Goal: Find specific page/section: Find specific page/section

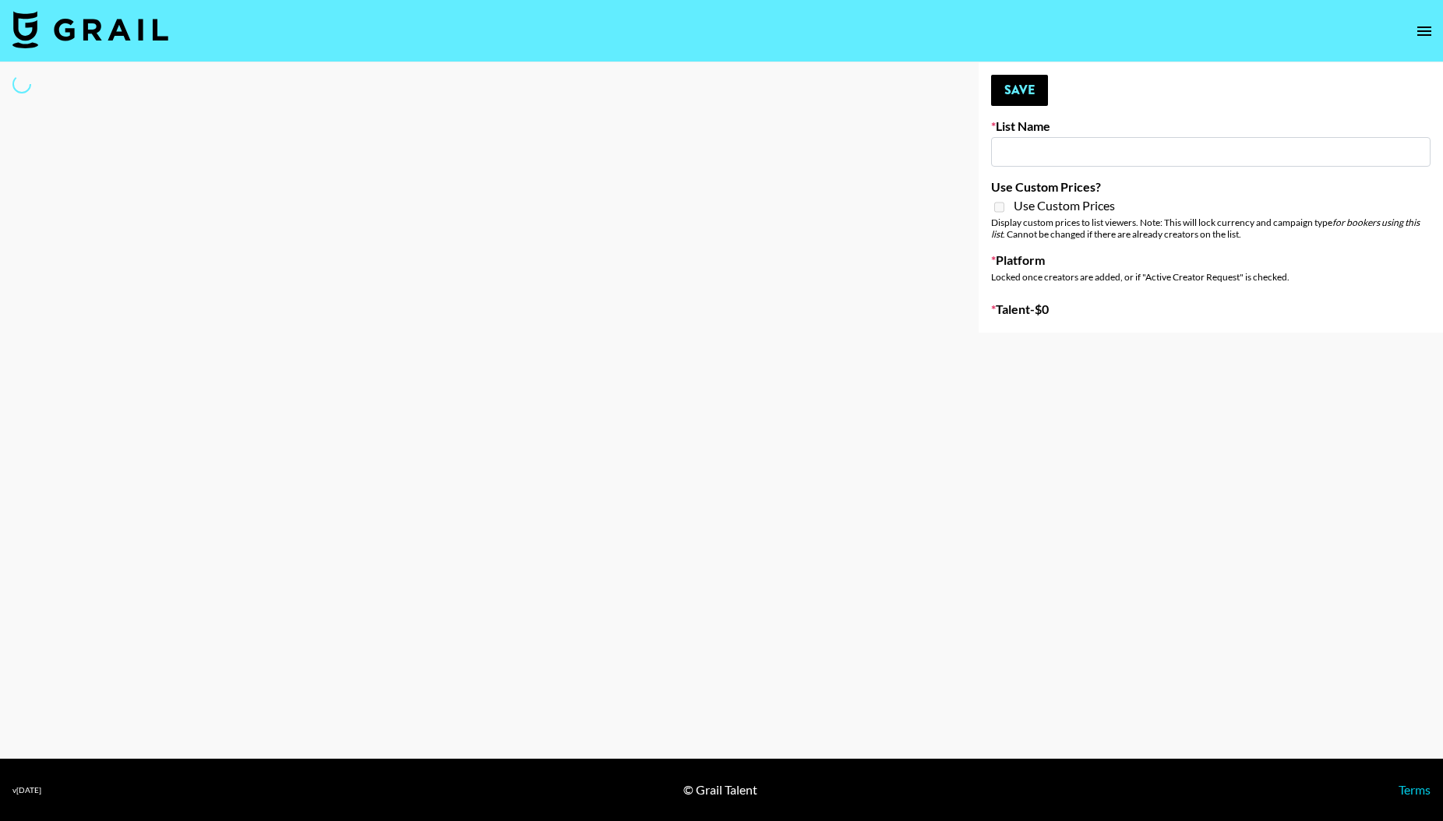
type input "Primal Harvest ([DATE])"
select select "Song"
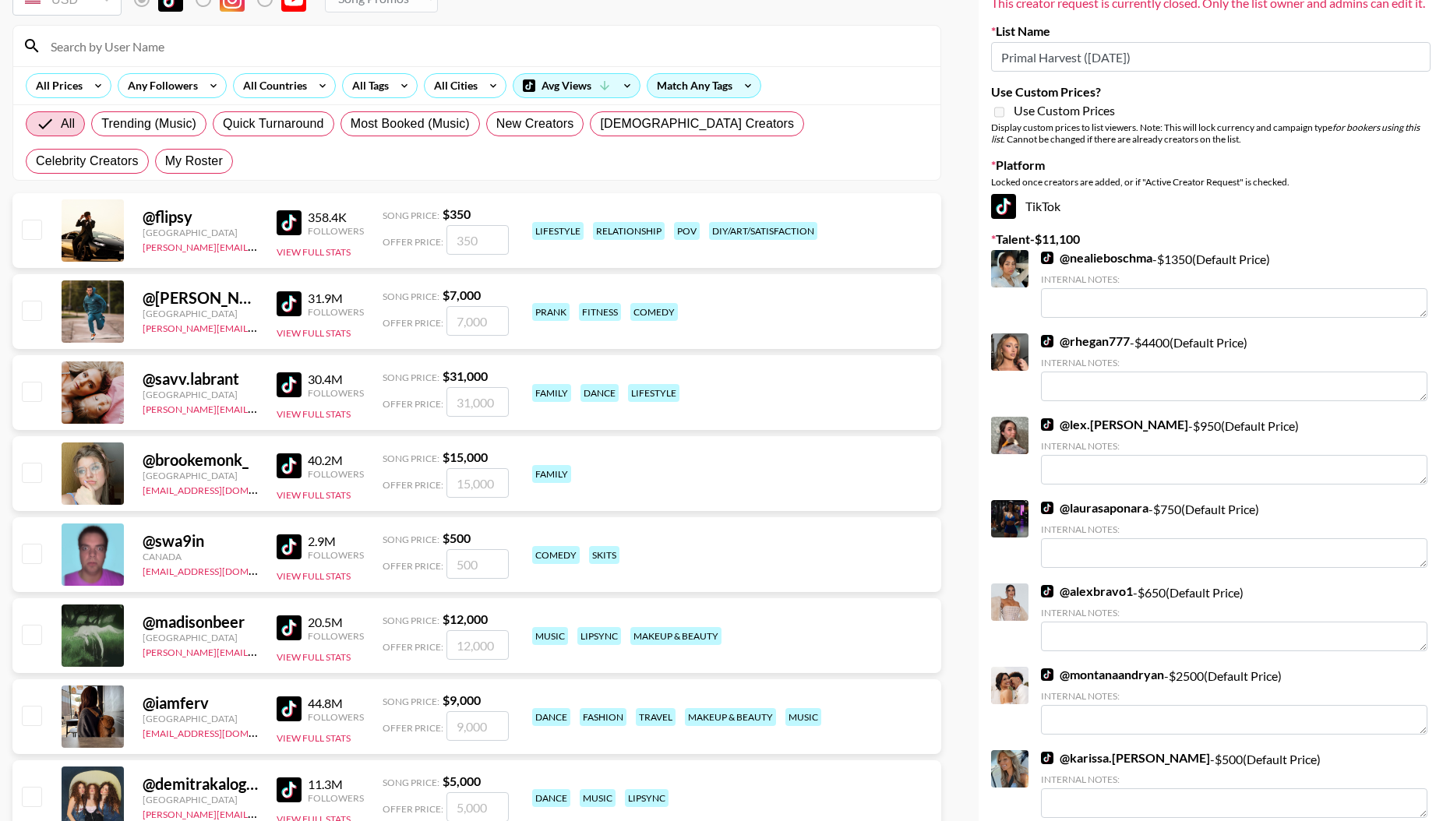
scroll to position [120, 0]
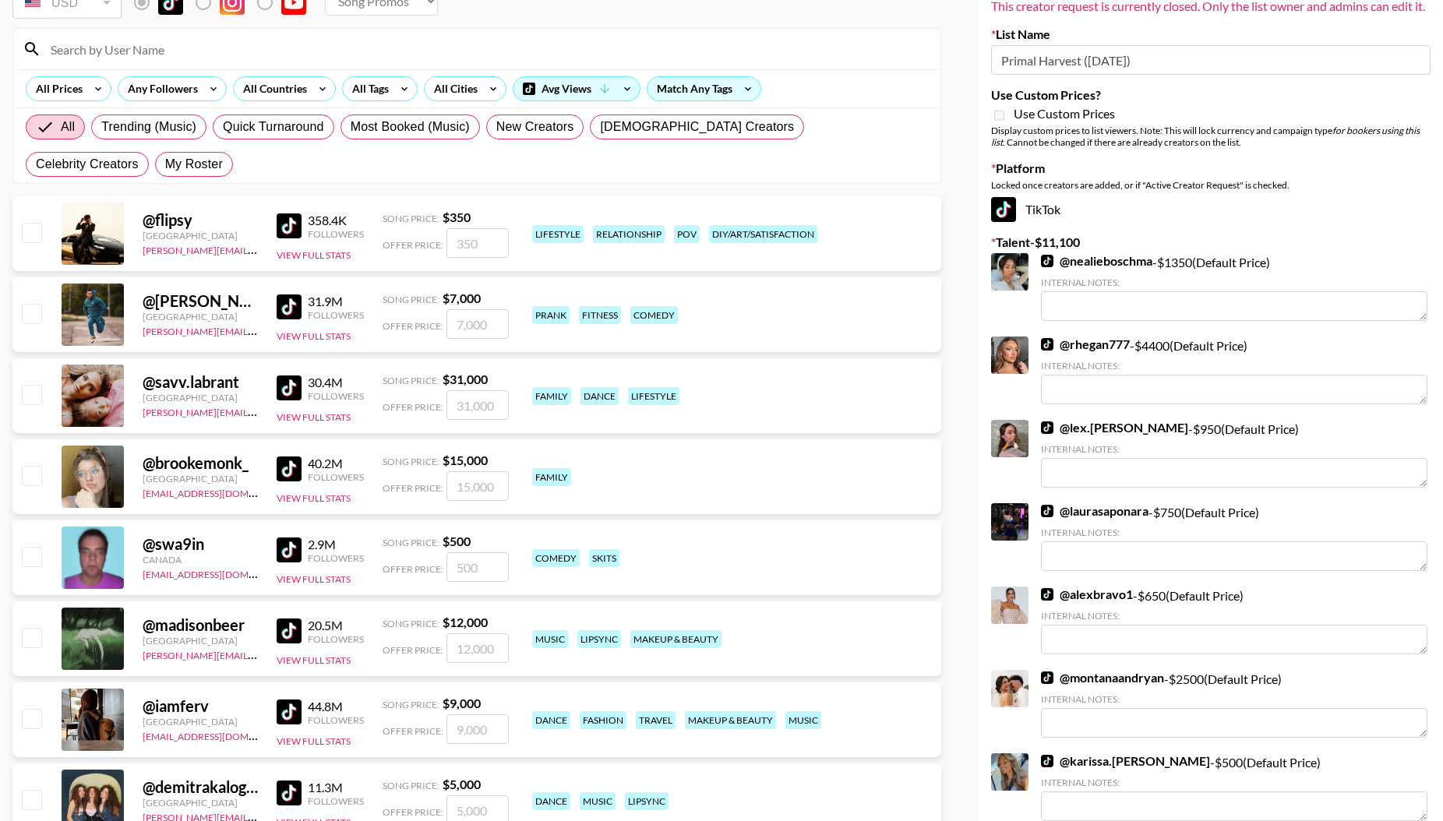
click at [1091, 352] on link "@ rhegan777" at bounding box center [1085, 345] width 89 height 16
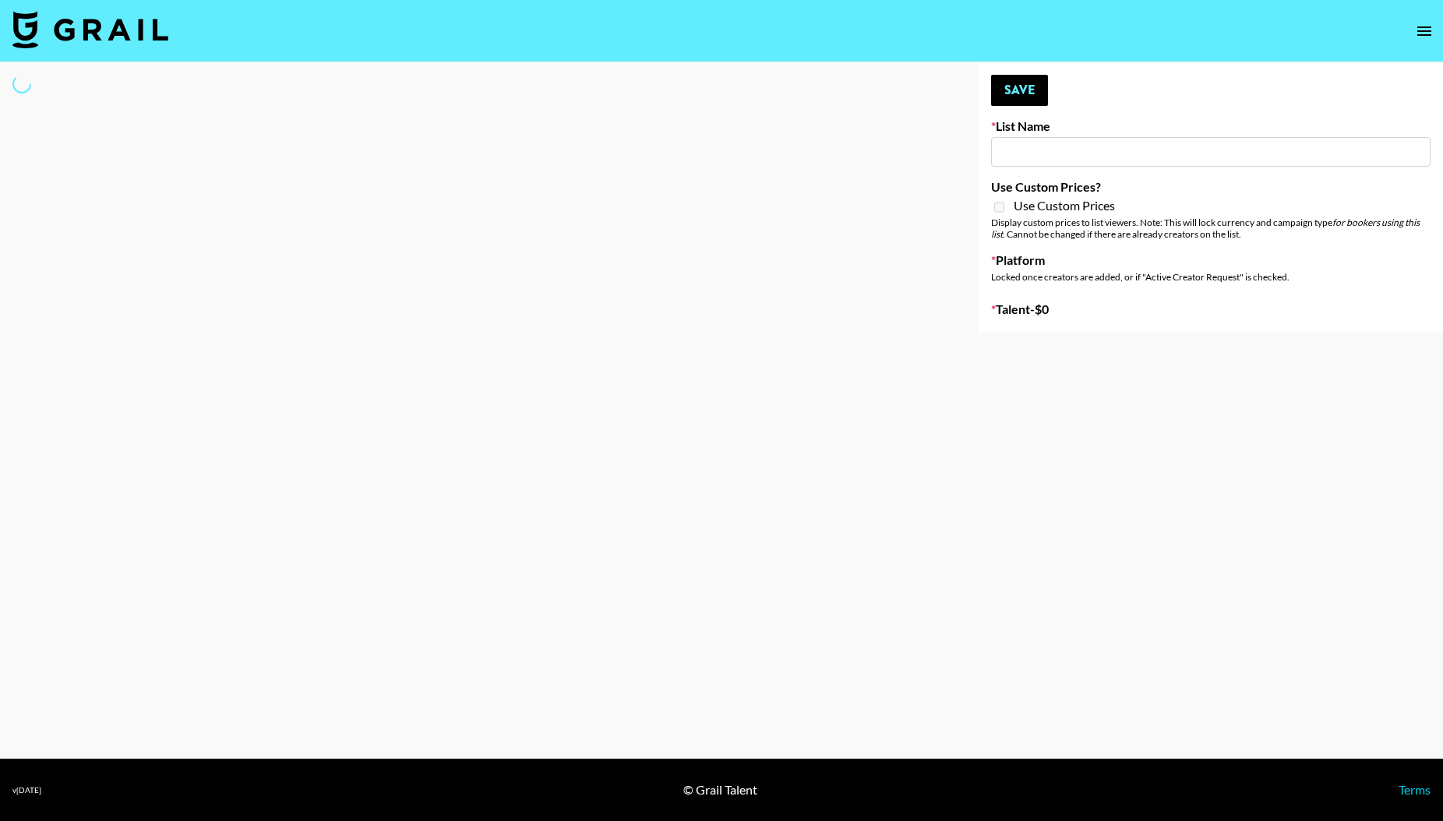
type input "Primal Harvest ([DATE])"
select select "Song"
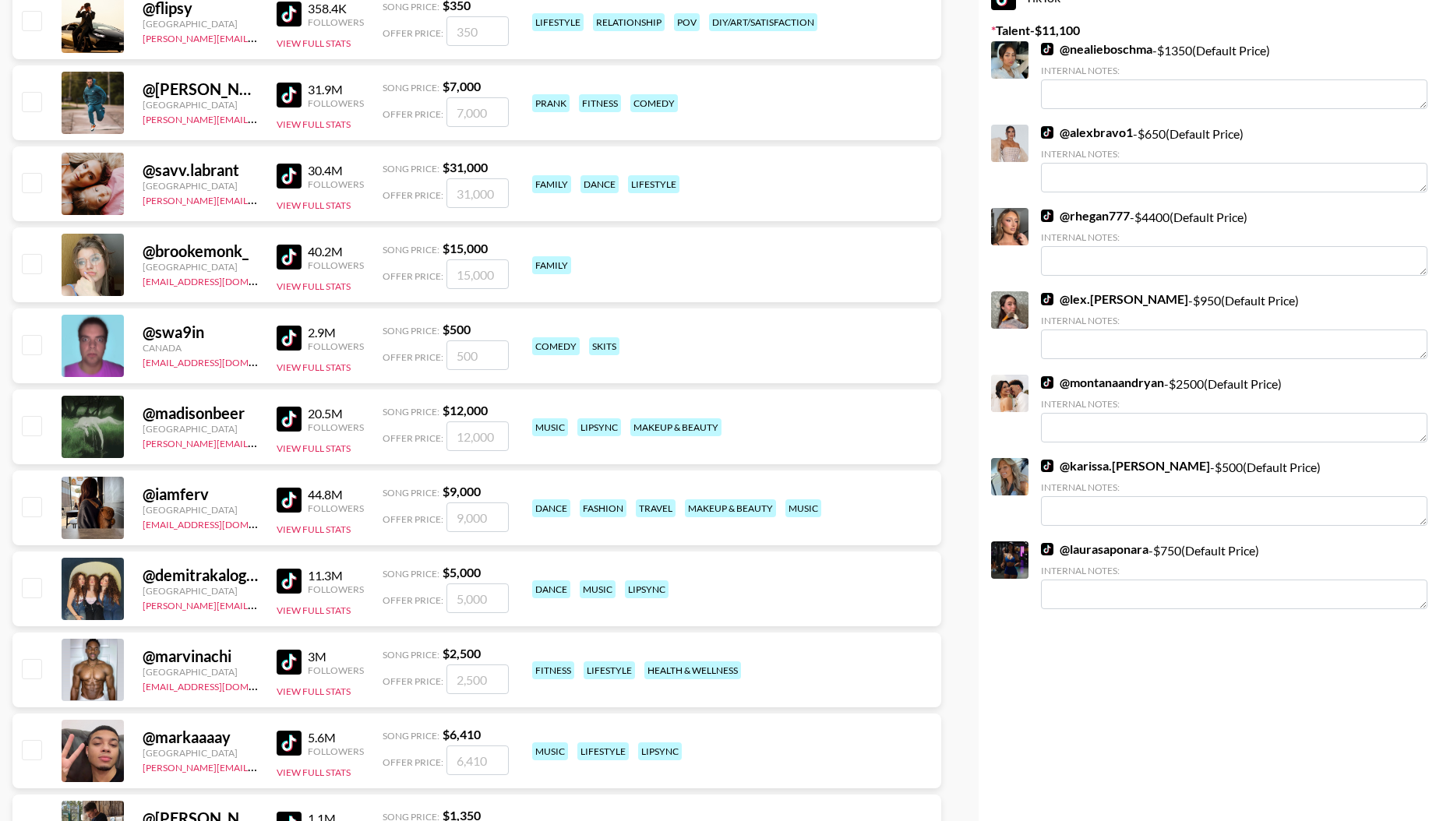
scroll to position [334, 0]
